Goal: Task Accomplishment & Management: Use online tool/utility

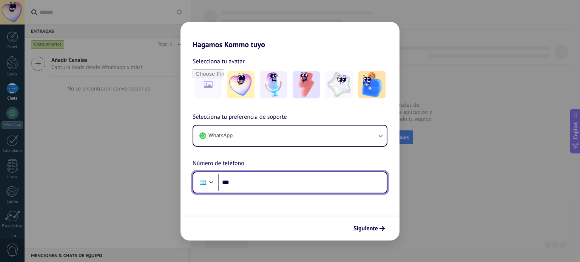
click at [313, 180] on input "***" at bounding box center [302, 182] width 168 height 17
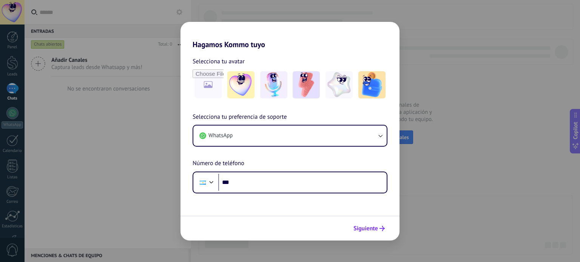
click at [361, 224] on button "Siguiente" at bounding box center [369, 228] width 38 height 13
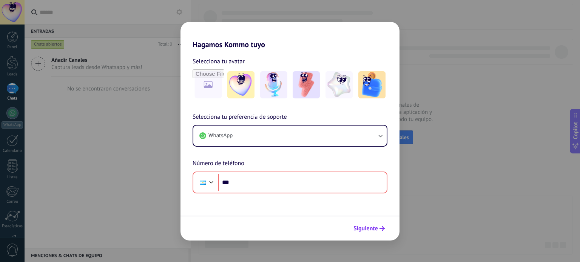
click at [365, 227] on span "Siguiente" at bounding box center [365, 228] width 25 height 5
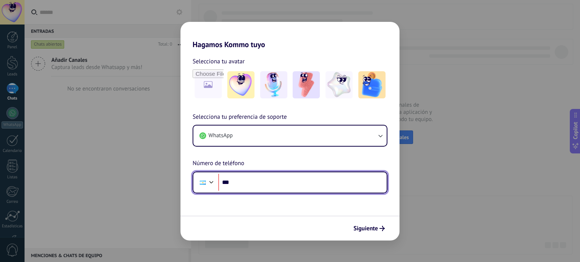
click at [315, 180] on input "***" at bounding box center [302, 182] width 168 height 17
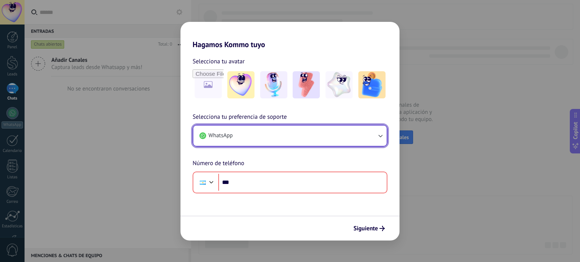
click at [293, 138] on button "WhatsApp" at bounding box center [289, 136] width 193 height 20
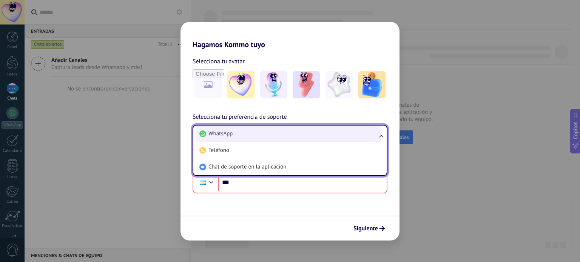
click at [339, 127] on li "WhatsApp" at bounding box center [288, 134] width 184 height 17
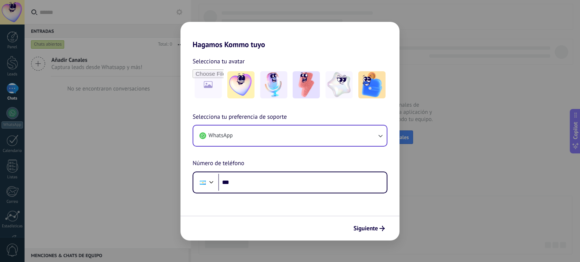
click at [340, 160] on div "Selecciona tu preferencia de soporte WhatsApp Número de teléfono Phone ***" at bounding box center [289, 153] width 219 height 81
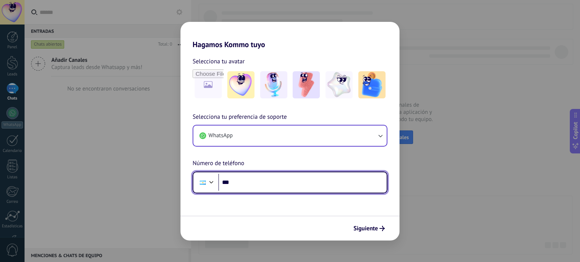
click at [319, 182] on input "***" at bounding box center [302, 182] width 168 height 17
paste input "**********"
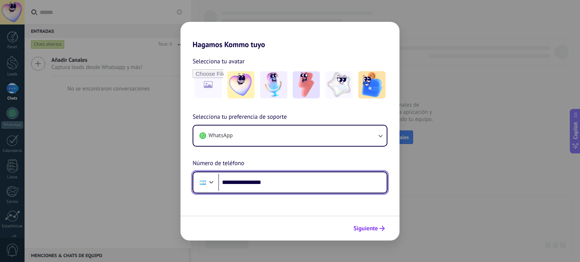
type input "**********"
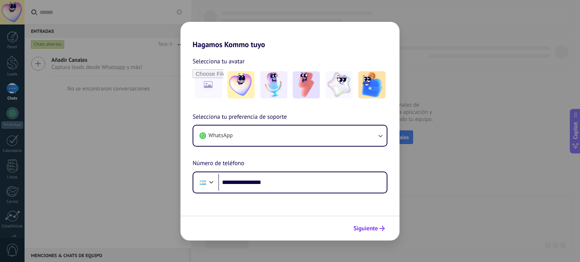
click at [362, 228] on span "Siguiente" at bounding box center [365, 228] width 25 height 5
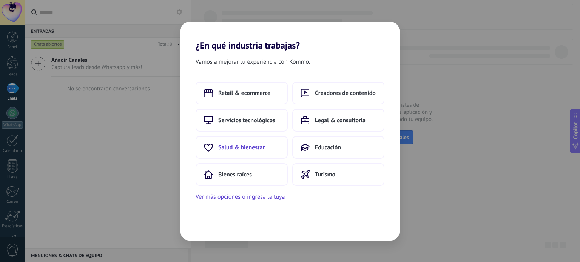
click at [254, 144] on span "Salud & bienestar" at bounding box center [241, 148] width 46 height 8
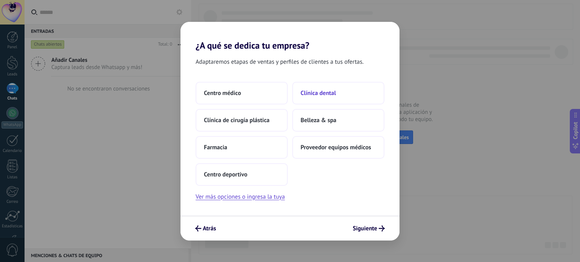
click at [325, 95] on span "Clínica dental" at bounding box center [318, 93] width 35 height 8
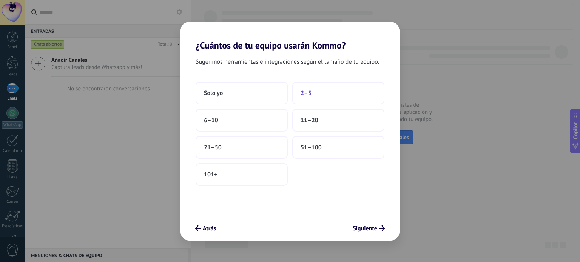
click at [326, 91] on button "2–5" at bounding box center [338, 93] width 92 height 23
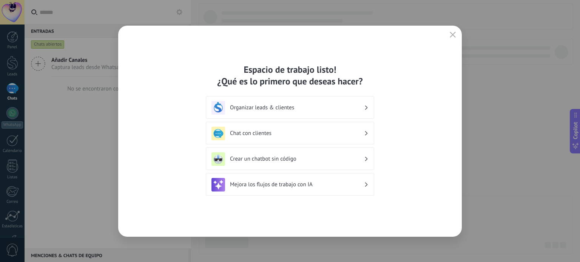
click at [294, 107] on h3 "Organizar leads & clientes" at bounding box center [297, 107] width 134 height 7
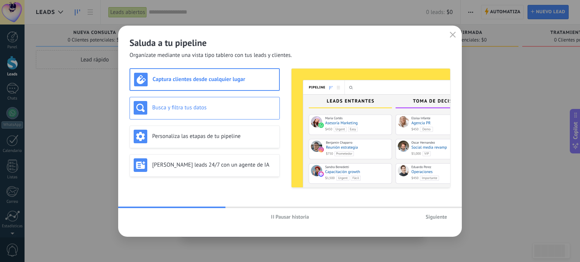
click at [224, 106] on h3 "Busca y filtra tus datos" at bounding box center [213, 107] width 123 height 7
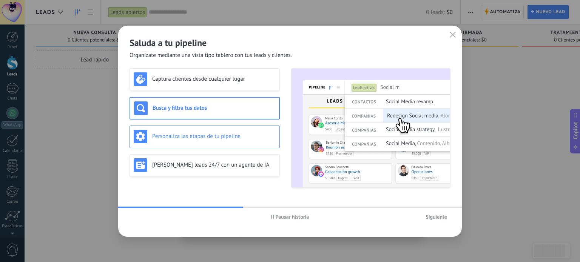
click at [227, 140] on h3 "Personaliza las etapas de tu pipeline" at bounding box center [213, 136] width 123 height 7
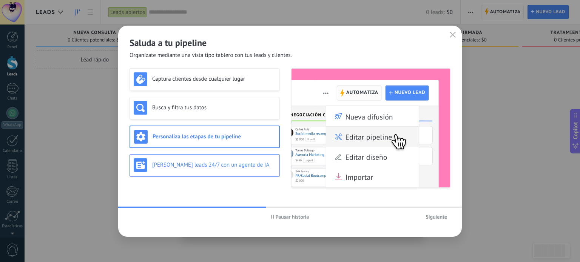
click at [228, 162] on h3 "[PERSON_NAME] leads 24/7 con un agente de IA" at bounding box center [213, 165] width 123 height 7
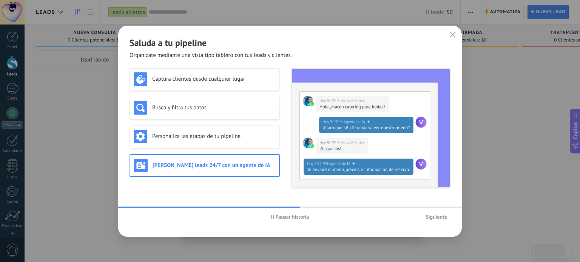
click at [436, 215] on span "Siguiente" at bounding box center [437, 216] width 22 height 5
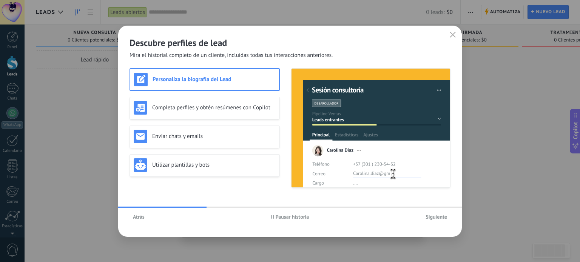
click at [436, 215] on span "Siguiente" at bounding box center [437, 216] width 22 height 5
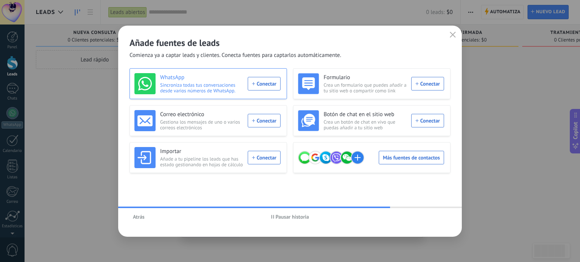
click at [269, 82] on div "WhatsApp Sincroniza todas tus conversaciones desde varios números de WhatsApp. …" at bounding box center [207, 83] width 146 height 21
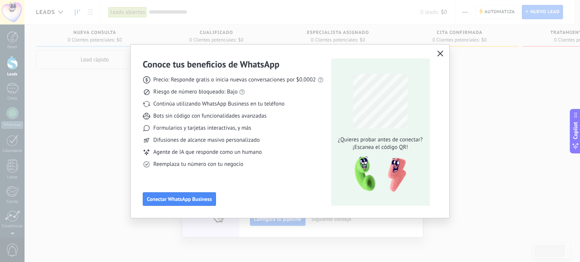
click at [441, 53] on use "button" at bounding box center [440, 54] width 6 height 6
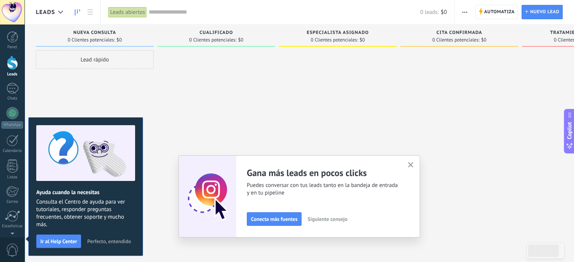
click at [112, 243] on span "Perfecto, entendido" at bounding box center [109, 241] width 44 height 5
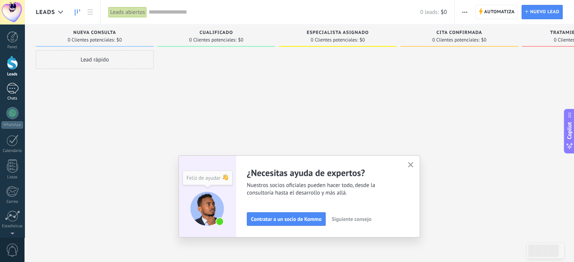
click at [13, 92] on div at bounding box center [12, 88] width 12 height 11
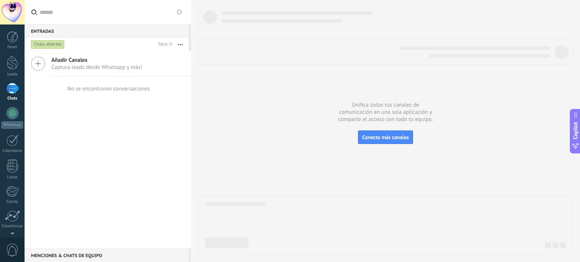
click at [38, 62] on icon at bounding box center [38, 64] width 14 height 14
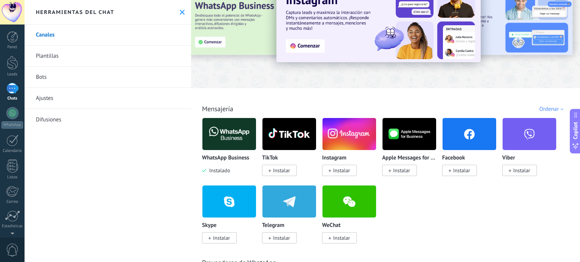
scroll to position [39, 0]
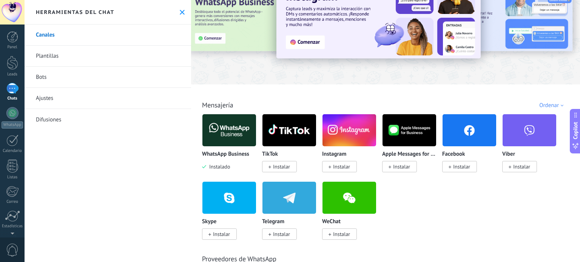
click at [464, 170] on span "Instalar" at bounding box center [461, 166] width 17 height 7
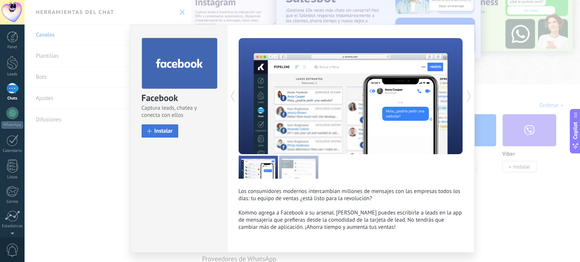
click at [175, 131] on button "Instalar" at bounding box center [160, 131] width 37 height 13
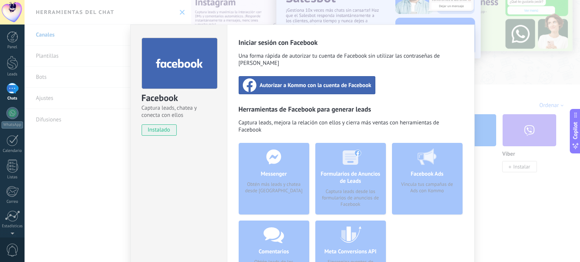
click at [341, 83] on div "Autorizar a Kommo con la cuenta de Facebook" at bounding box center [307, 85] width 137 height 18
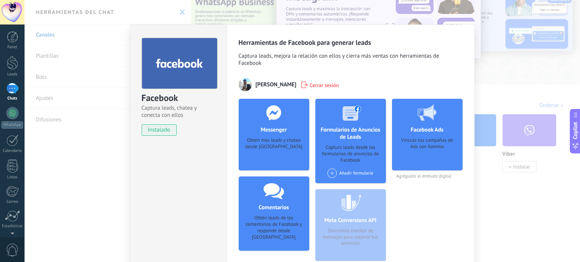
scroll to position [55, 0]
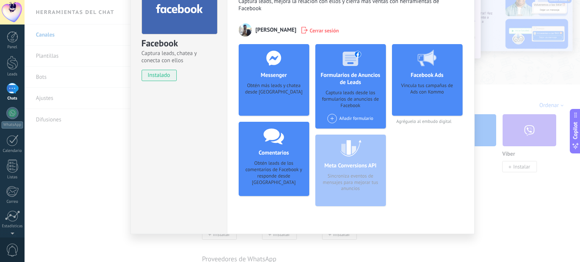
click at [271, 77] on h4 "Messenger" at bounding box center [274, 75] width 30 height 7
click at [312, 29] on span "Cerrar sesión" at bounding box center [324, 30] width 29 height 8
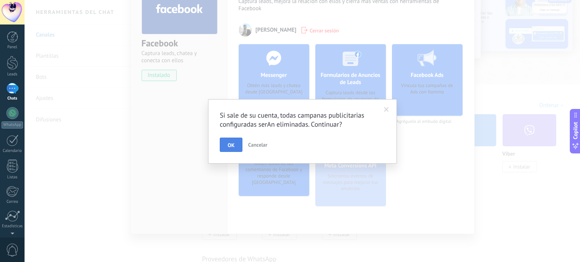
click at [228, 144] on span "OK" at bounding box center [231, 145] width 7 height 5
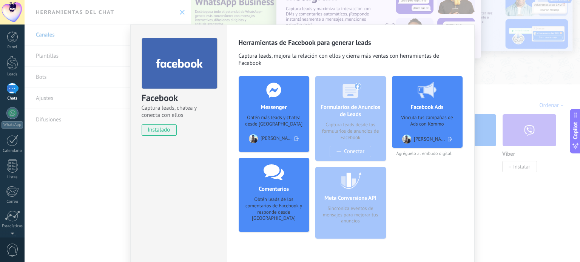
scroll to position [0, 0]
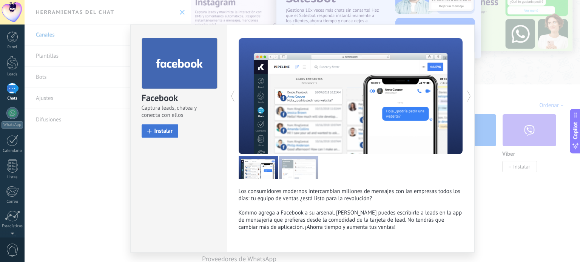
click at [166, 130] on span "Instalar" at bounding box center [163, 131] width 19 height 6
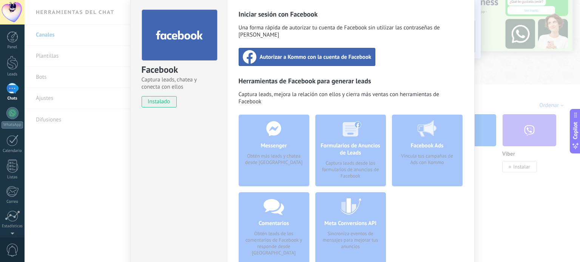
scroll to position [45, 0]
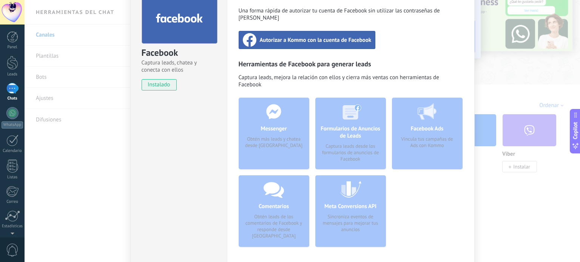
click at [296, 36] on span "Autorizar a Kommo con la cuenta de Facebook" at bounding box center [316, 40] width 112 height 8
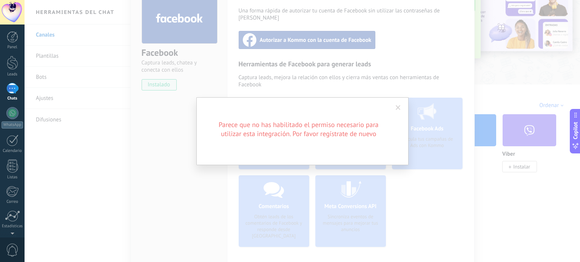
click at [399, 109] on span at bounding box center [398, 107] width 5 height 5
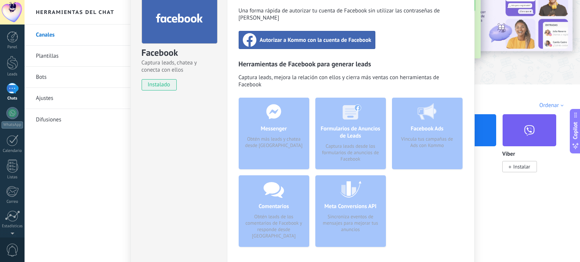
click at [313, 36] on span "Autorizar a Kommo con la cuenta de Facebook" at bounding box center [316, 40] width 112 height 8
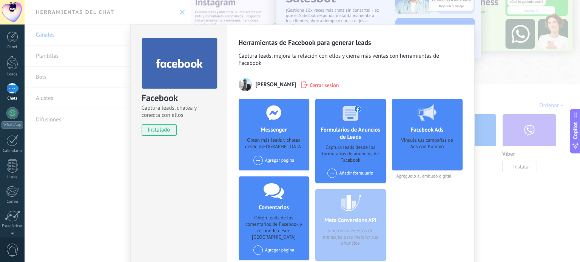
scroll to position [0, 0]
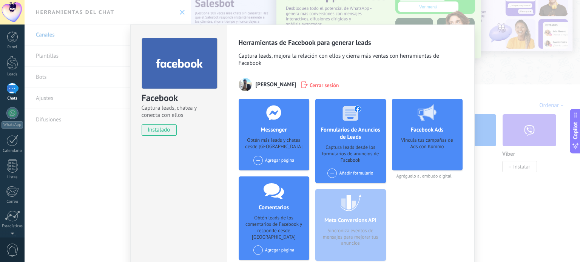
click at [273, 161] on div "Agregar página" at bounding box center [273, 160] width 41 height 9
click at [280, 176] on div "Premier Dental" at bounding box center [278, 175] width 51 height 17
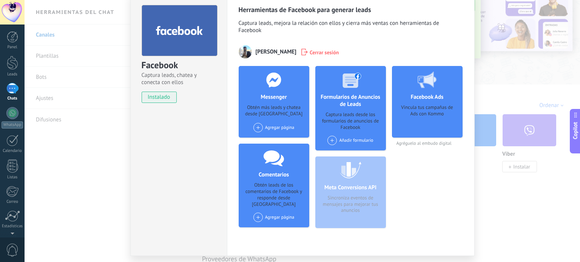
scroll to position [36, 0]
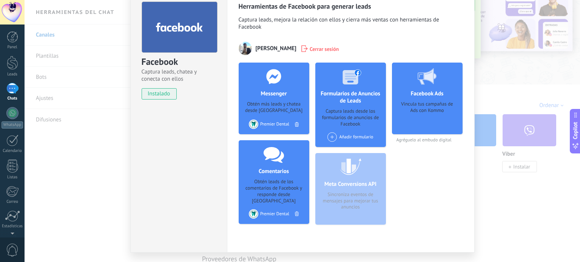
click at [521, 81] on div "Facebook Captura leads, chatea y conecta con ellos instalado Desinstalar Herram…" at bounding box center [302, 131] width 555 height 262
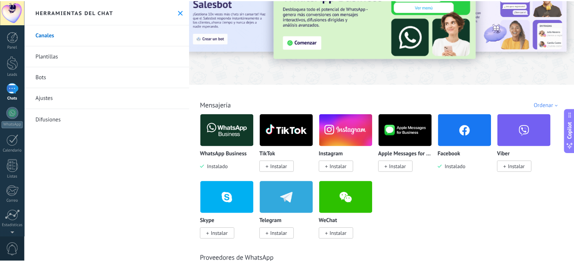
scroll to position [0, 0]
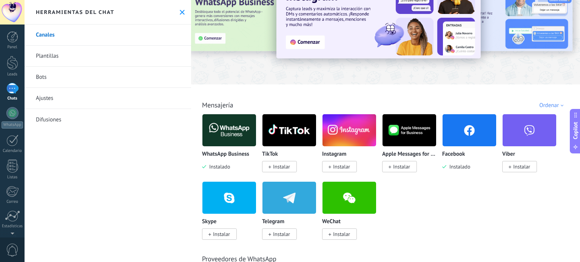
click at [11, 90] on div at bounding box center [12, 88] width 12 height 11
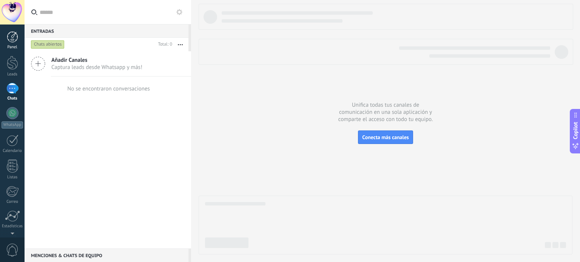
click at [17, 37] on div at bounding box center [12, 36] width 11 height 11
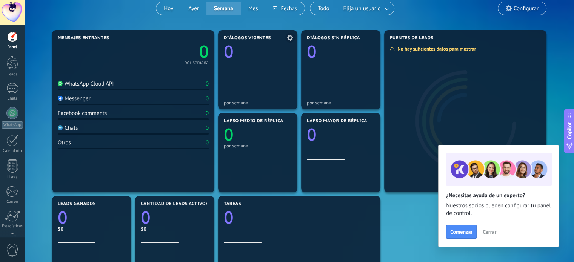
scroll to position [80, 0]
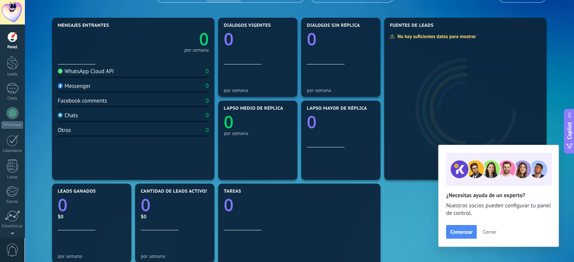
click at [493, 233] on span "Cerrar" at bounding box center [490, 232] width 14 height 5
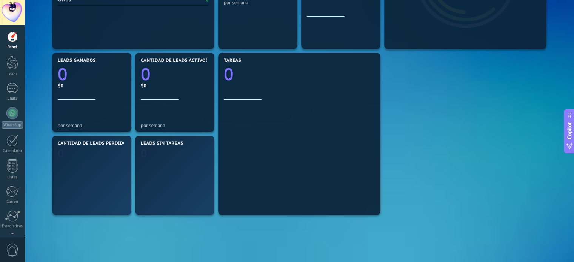
scroll to position [1, 0]
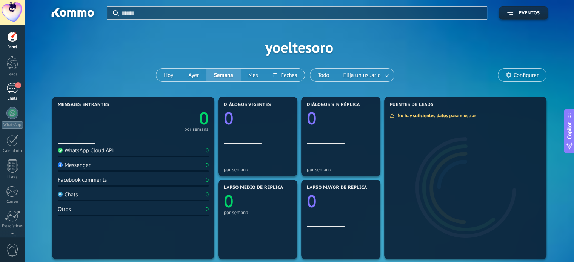
click at [10, 94] on link "1 Chats" at bounding box center [12, 92] width 25 height 18
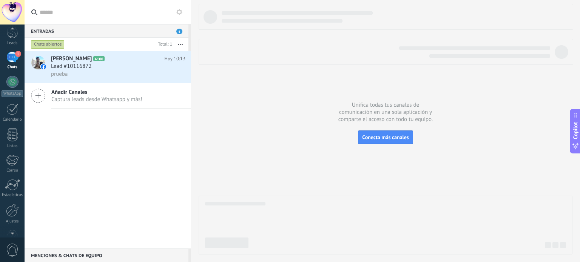
click at [11, 232] on div at bounding box center [12, 232] width 25 height 11
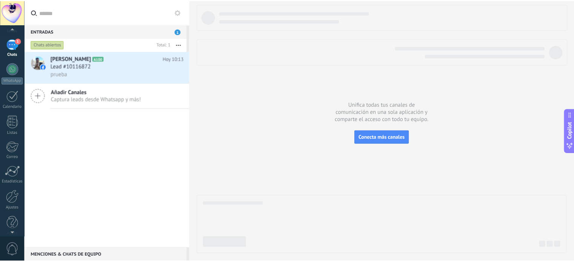
scroll to position [51, 0]
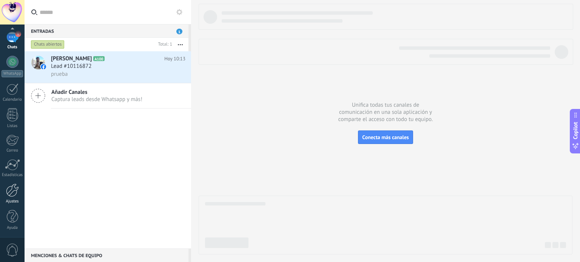
click at [10, 193] on div at bounding box center [12, 190] width 13 height 13
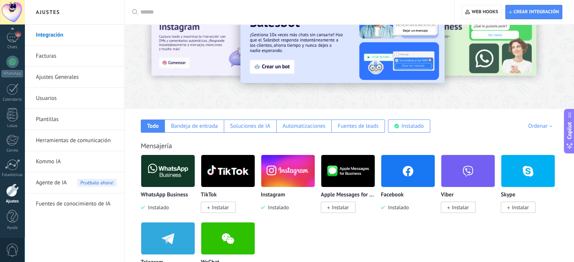
scroll to position [105, 0]
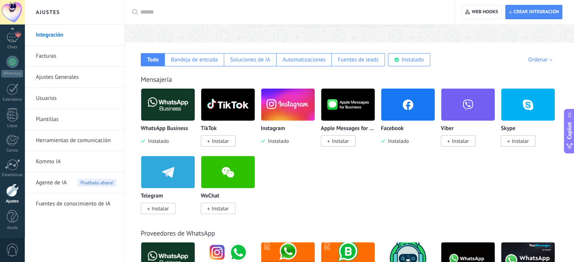
click at [68, 74] on link "Ajustes Generales" at bounding box center [76, 77] width 81 height 21
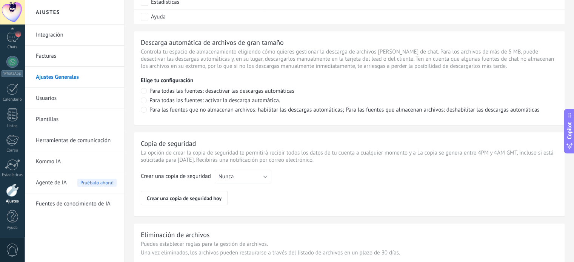
scroll to position [570, 0]
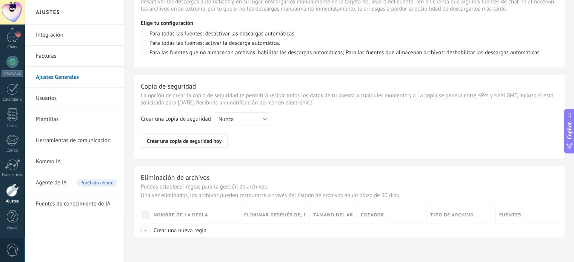
click at [56, 32] on link "Integración" at bounding box center [76, 35] width 81 height 21
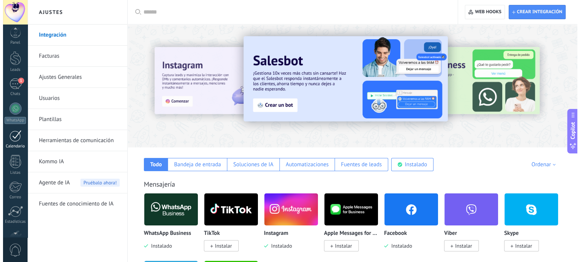
scroll to position [4, 0]
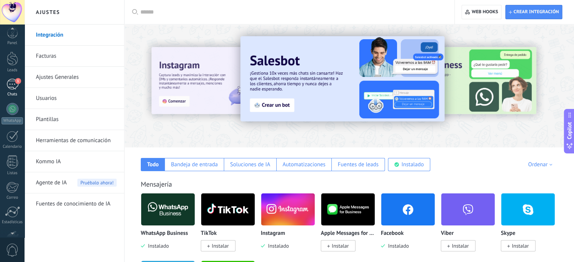
click at [15, 85] on div "1" at bounding box center [12, 84] width 12 height 11
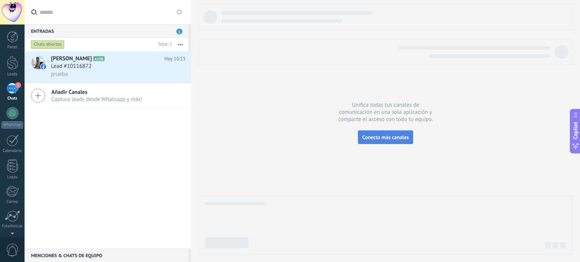
click at [369, 132] on button "Conecta más canales" at bounding box center [385, 138] width 55 height 14
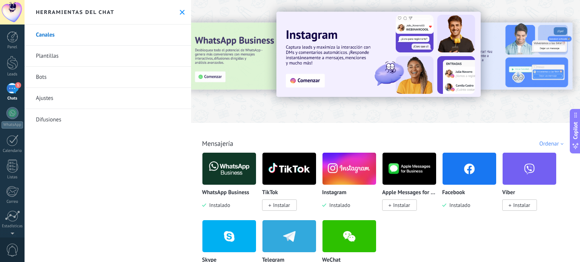
click at [467, 171] on img at bounding box center [469, 169] width 54 height 37
